Goal: Task Accomplishment & Management: Manage account settings

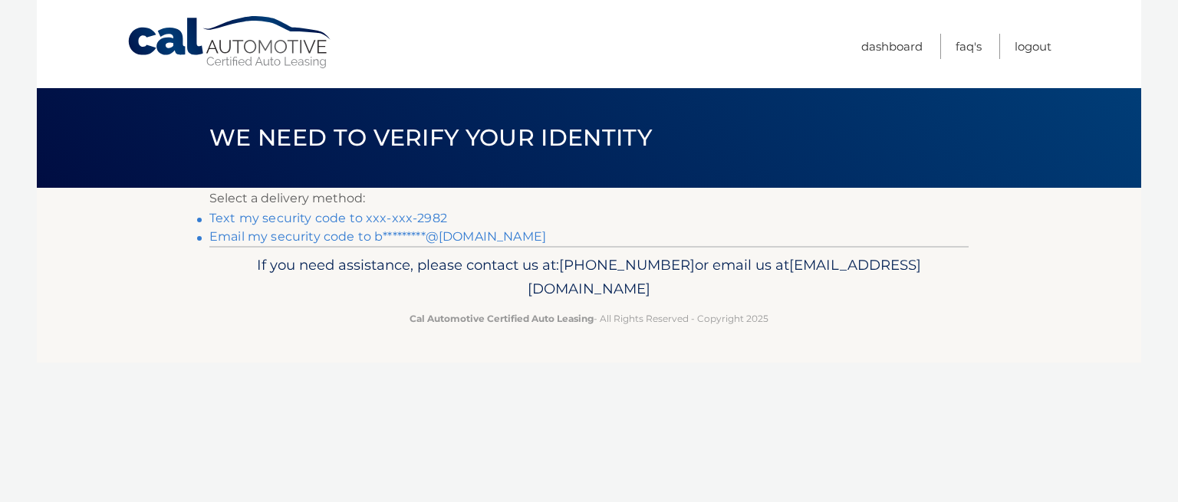
click at [353, 220] on link "Text my security code to xxx-xxx-2982" at bounding box center [328, 218] width 238 height 15
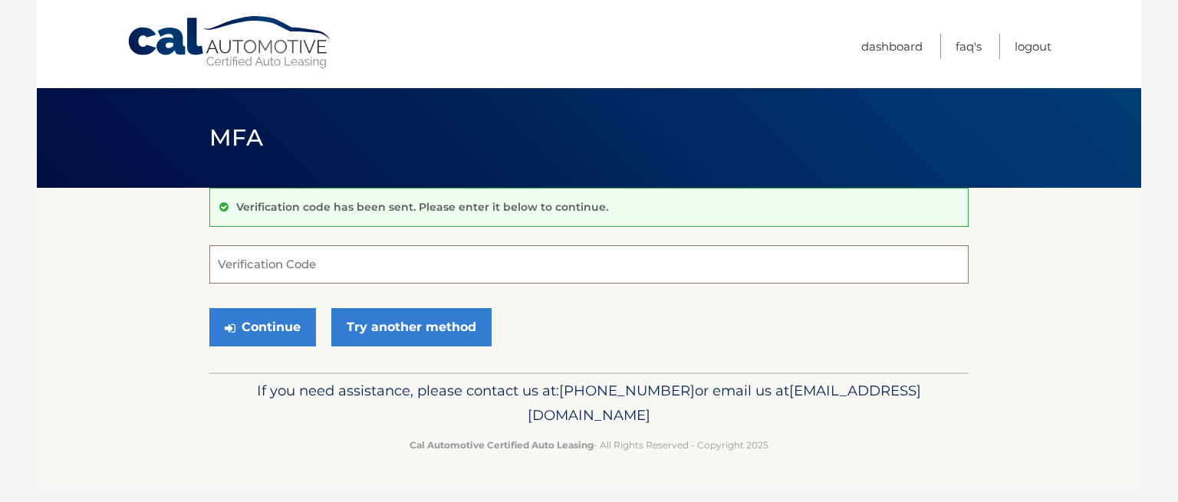
click at [258, 272] on input "Verification Code" at bounding box center [588, 264] width 759 height 38
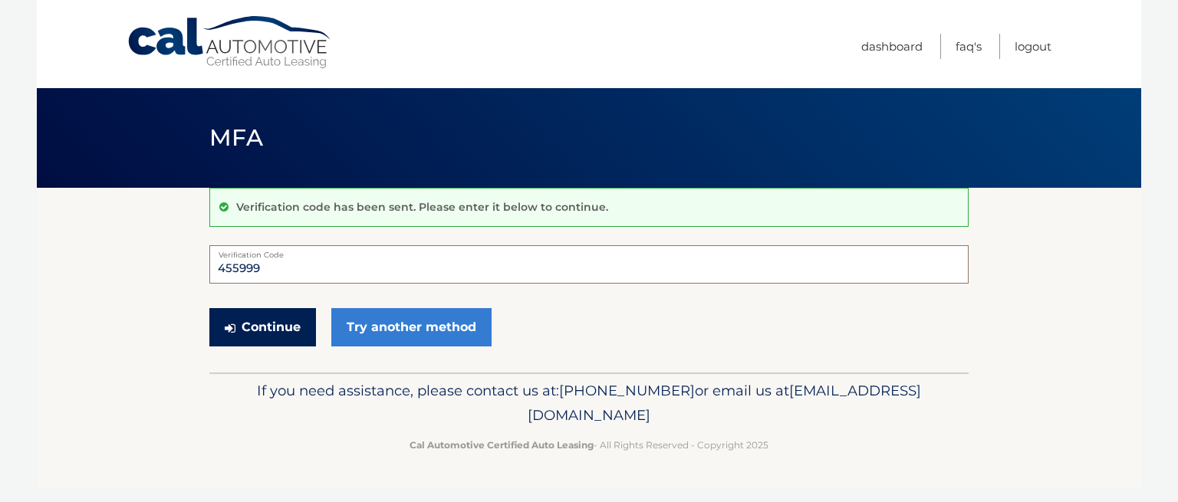
type input "455999"
click at [249, 324] on button "Continue" at bounding box center [262, 327] width 107 height 38
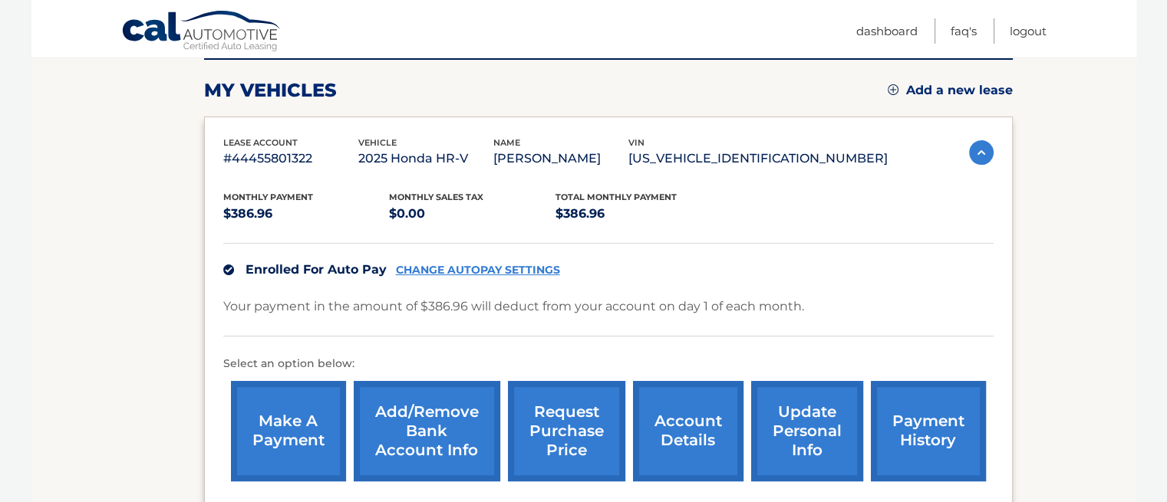
scroll to position [215, 0]
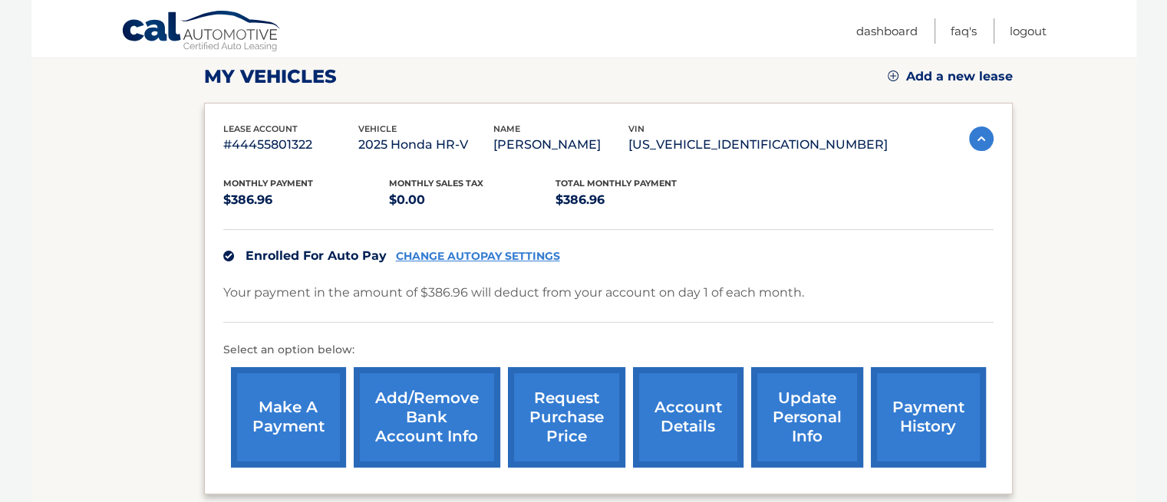
click at [685, 431] on link "account details" at bounding box center [688, 417] width 110 height 100
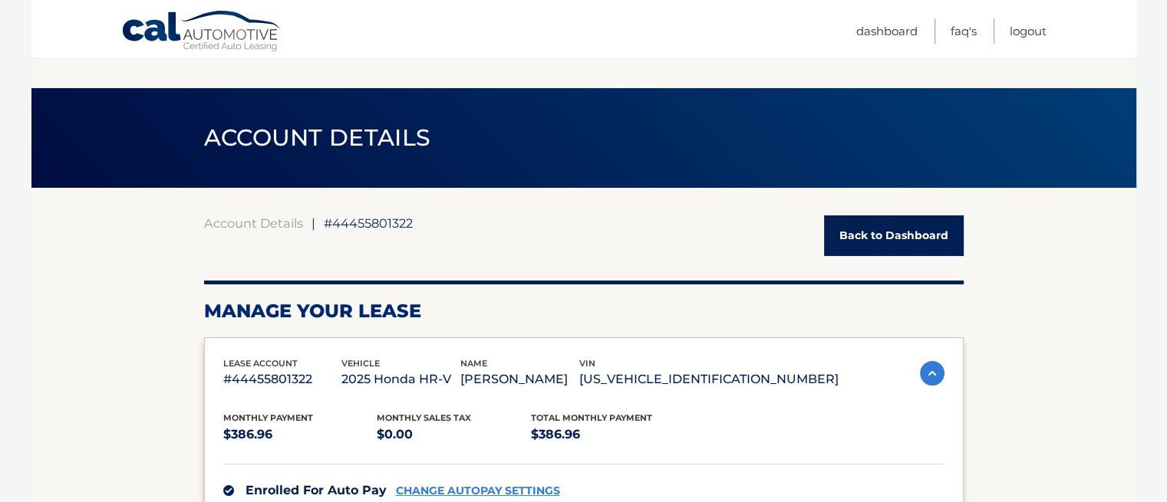
scroll to position [439, 0]
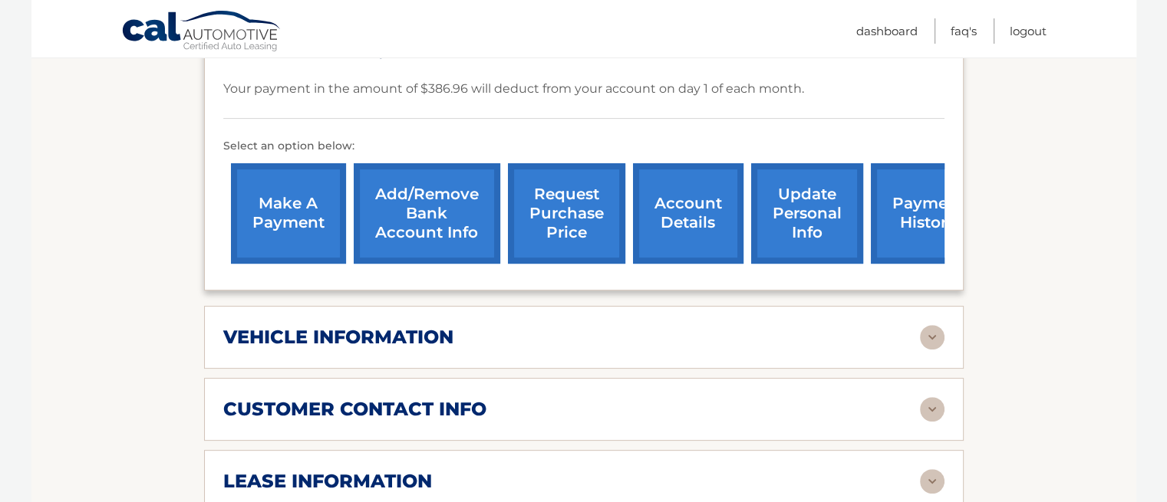
click at [896, 208] on link "payment history" at bounding box center [928, 213] width 115 height 100
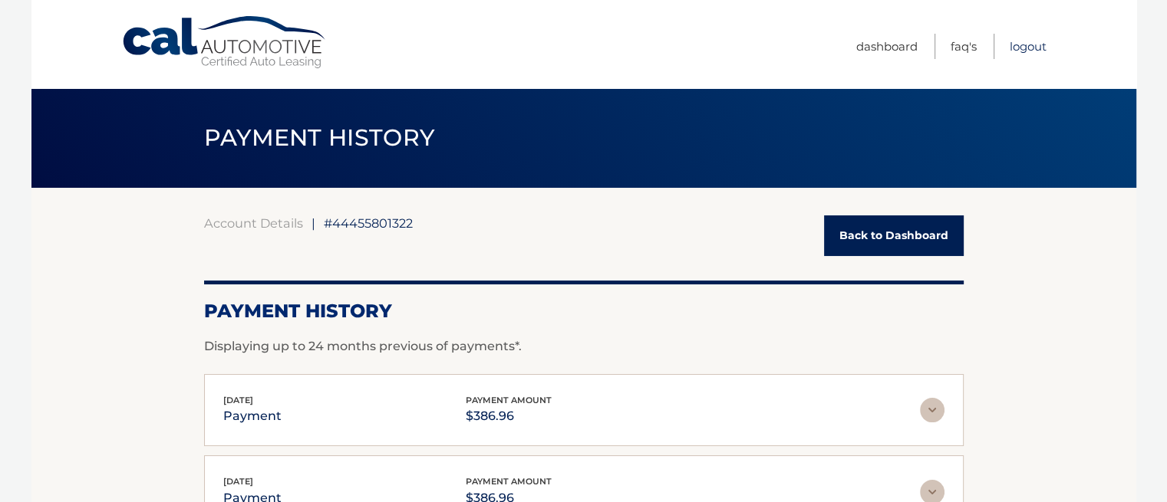
click at [1029, 48] on link "Logout" at bounding box center [1027, 46] width 37 height 25
